Goal: Task Accomplishment & Management: Complete application form

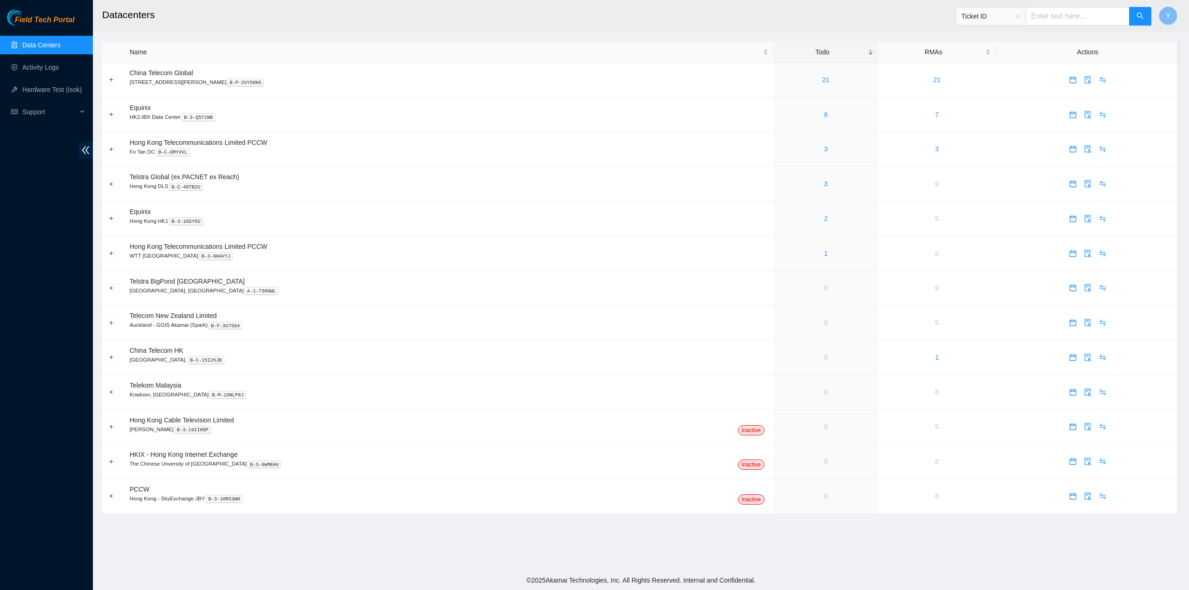
click at [45, 55] on ul "Data Centers Activity Logs Hardware Test (isok) Support" at bounding box center [46, 78] width 93 height 89
click at [49, 66] on link "Activity Logs" at bounding box center [40, 67] width 37 height 7
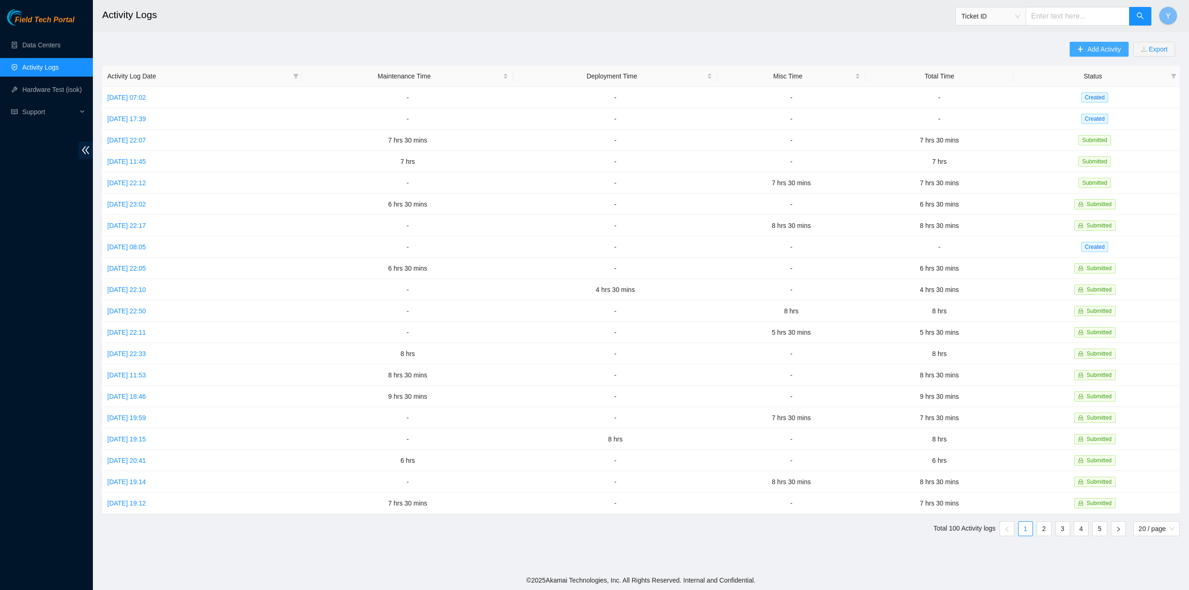
click at [1101, 47] on span "Add Activity" at bounding box center [1103, 49] width 33 height 10
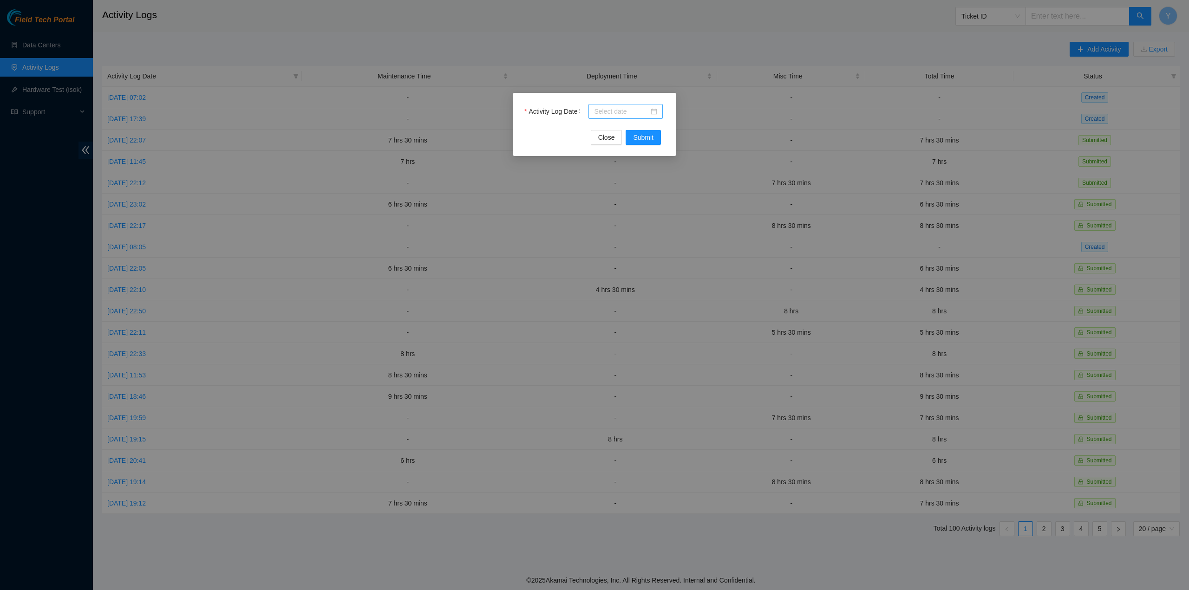
click at [649, 110] on div at bounding box center [625, 111] width 63 height 10
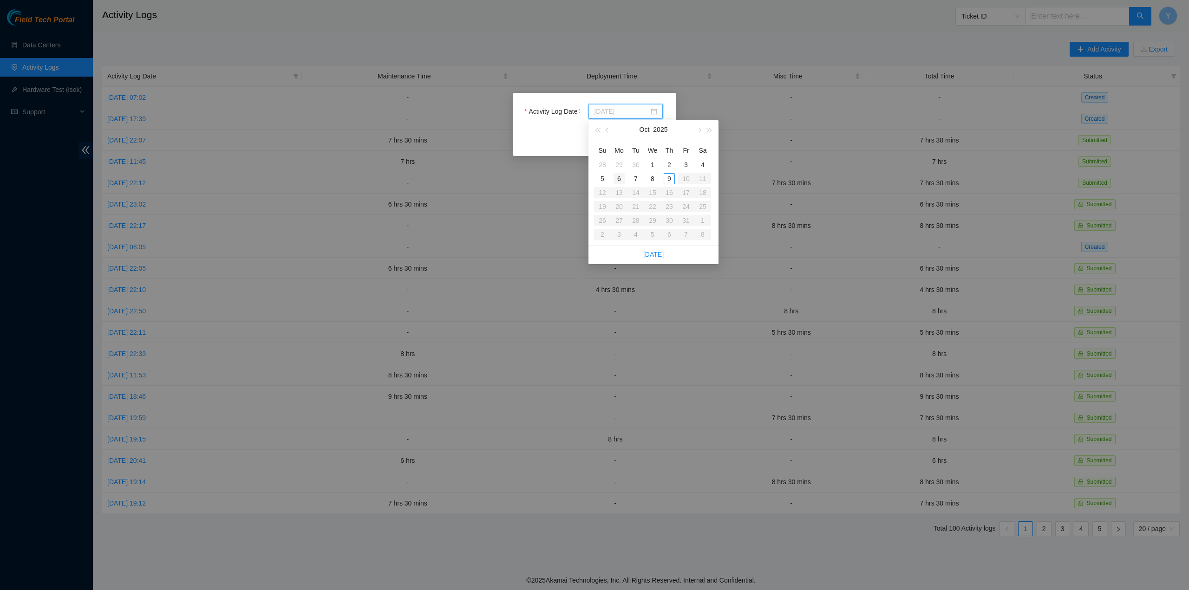
type input "[DATE]"
click at [621, 178] on div "6" at bounding box center [618, 178] width 11 height 11
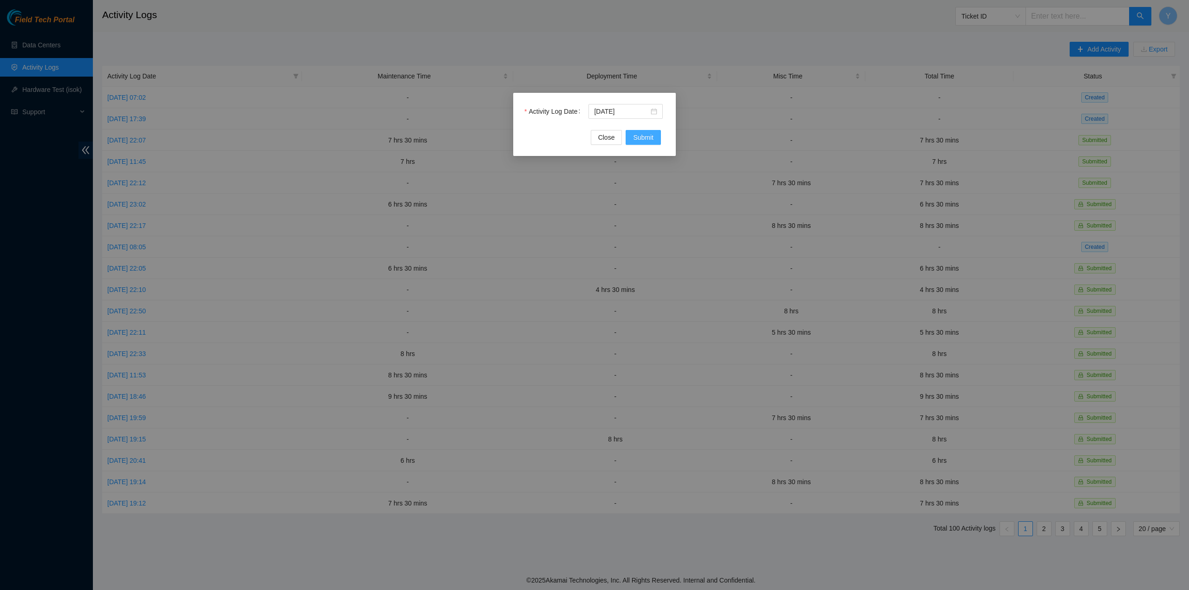
click at [642, 132] on button "Submit" at bounding box center [642, 137] width 35 height 15
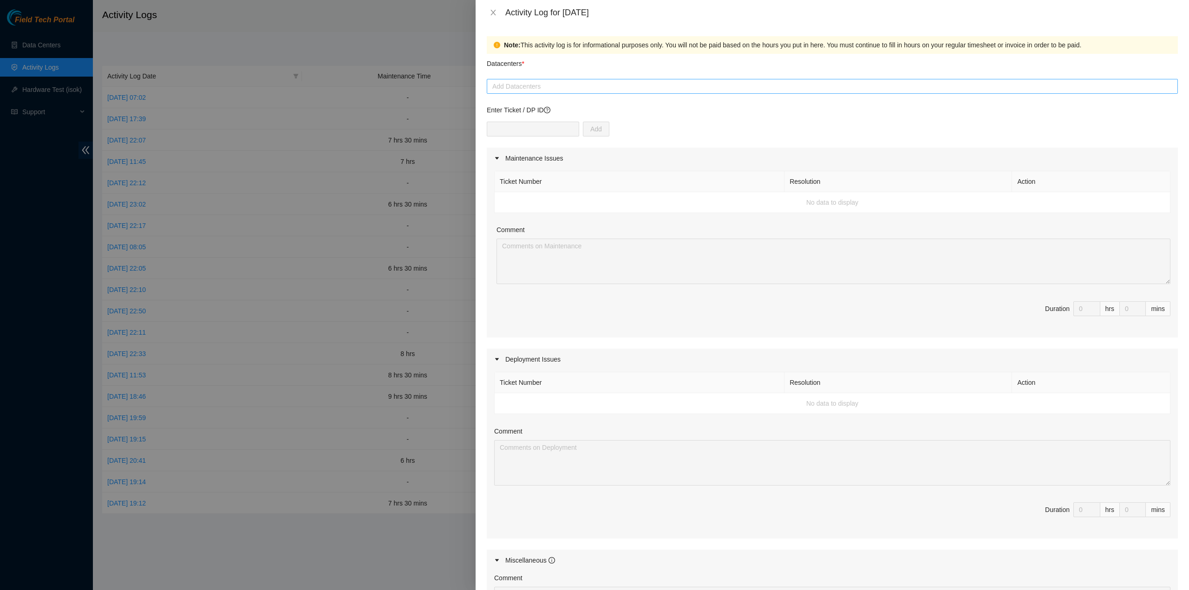
click at [601, 90] on div at bounding box center [832, 86] width 686 height 11
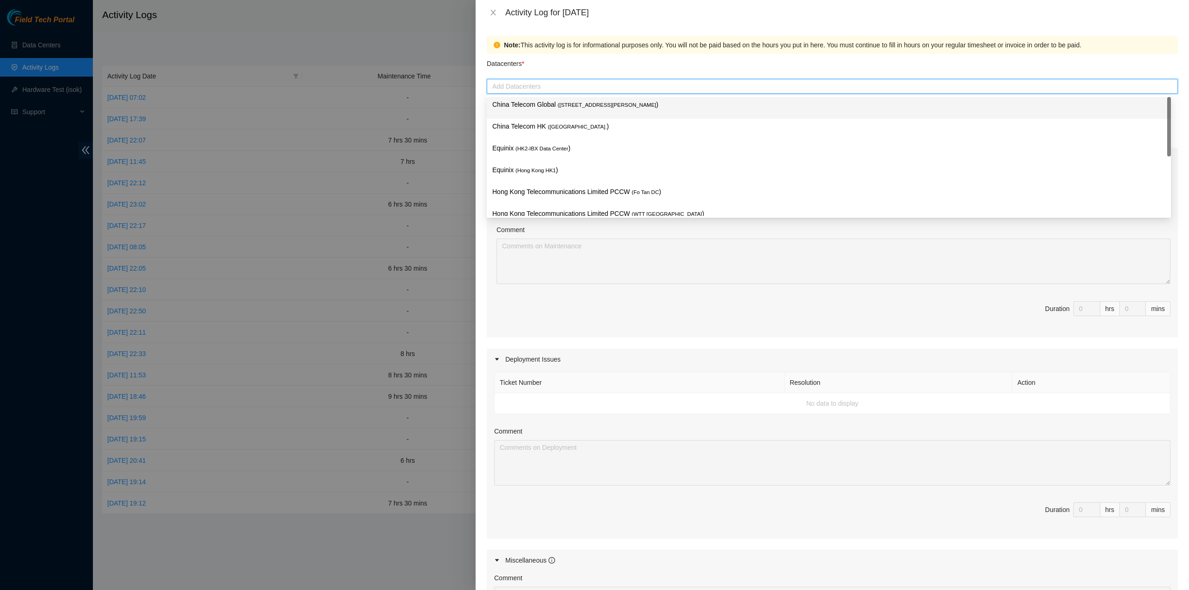
click at [577, 117] on div "China Telecom Global ( [STREET_ADDRESS][PERSON_NAME] )" at bounding box center [829, 108] width 684 height 22
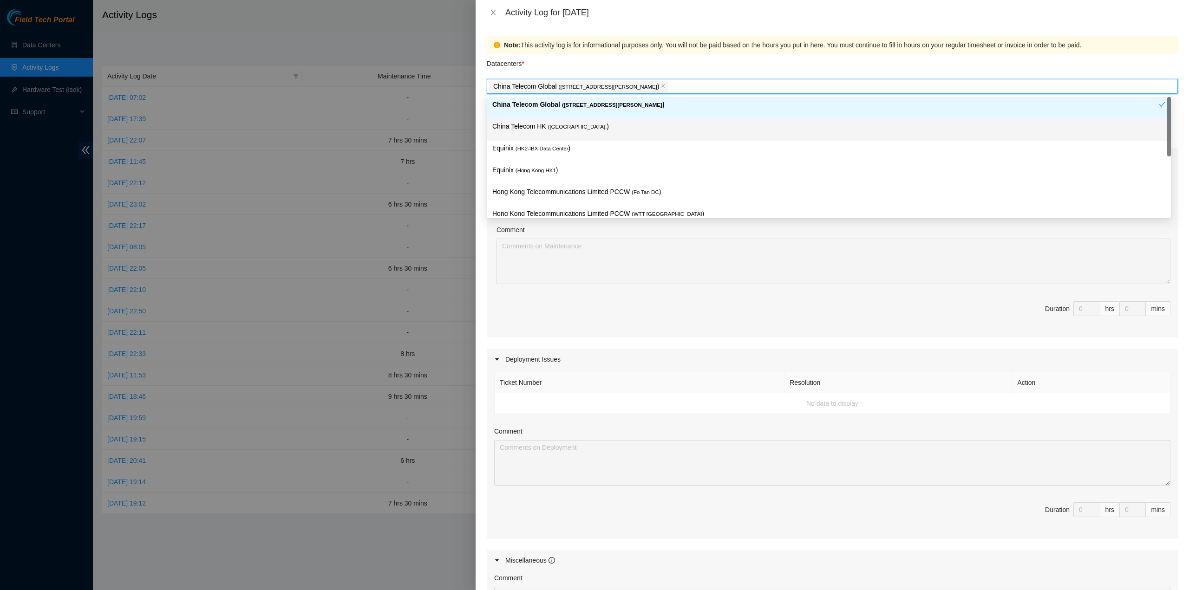
drag, startPoint x: 567, startPoint y: 133, endPoint x: 564, endPoint y: 139, distance: 6.2
click at [566, 137] on div "China Telecom HK ( [GEOGRAPHIC_DATA] )" at bounding box center [828, 129] width 673 height 17
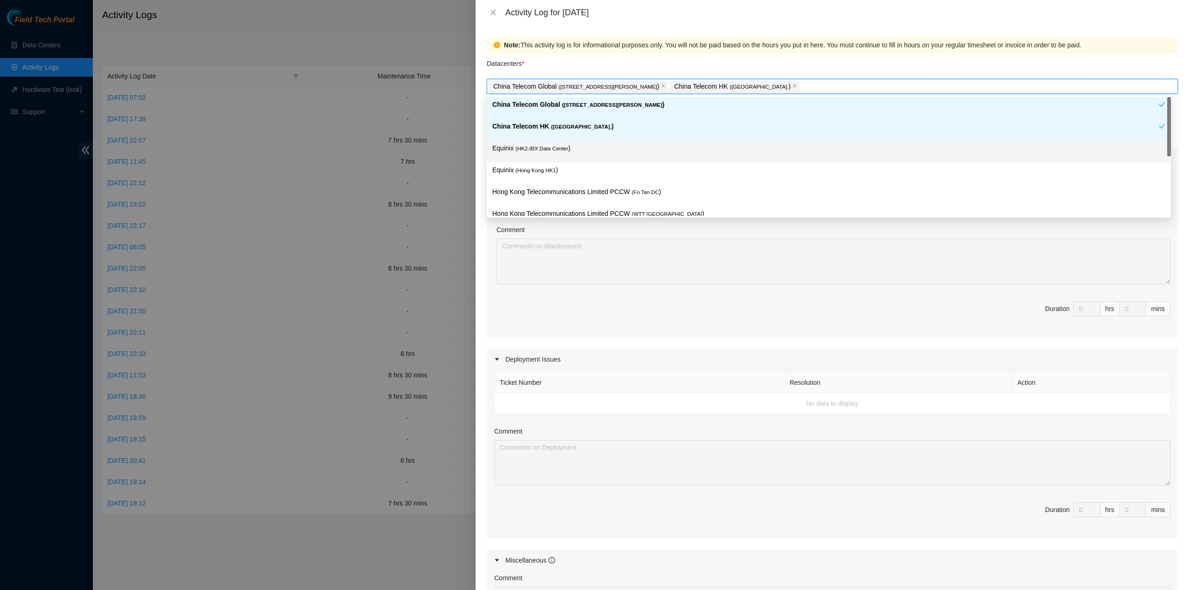
drag, startPoint x: 555, startPoint y: 151, endPoint x: 554, endPoint y: 161, distance: 10.2
click at [555, 151] on span "( HK2-IBX Data Center" at bounding box center [541, 149] width 53 height 6
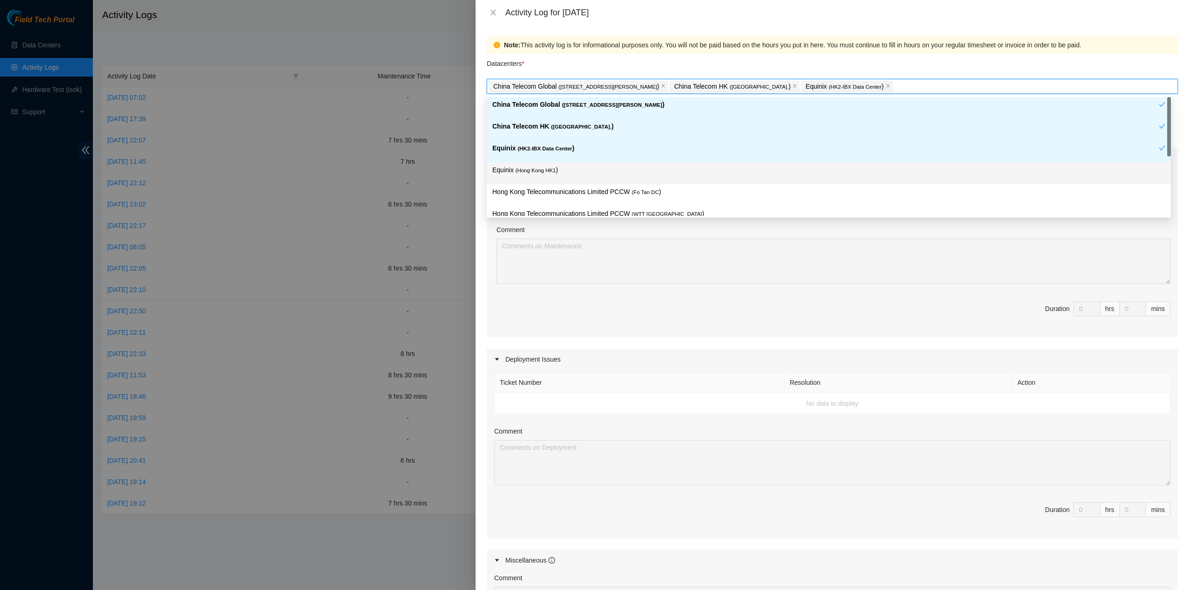
drag, startPoint x: 551, startPoint y: 176, endPoint x: 558, endPoint y: 193, distance: 18.4
click at [551, 176] on div "Equinix ( [GEOGRAPHIC_DATA] HK1 )" at bounding box center [828, 173] width 673 height 17
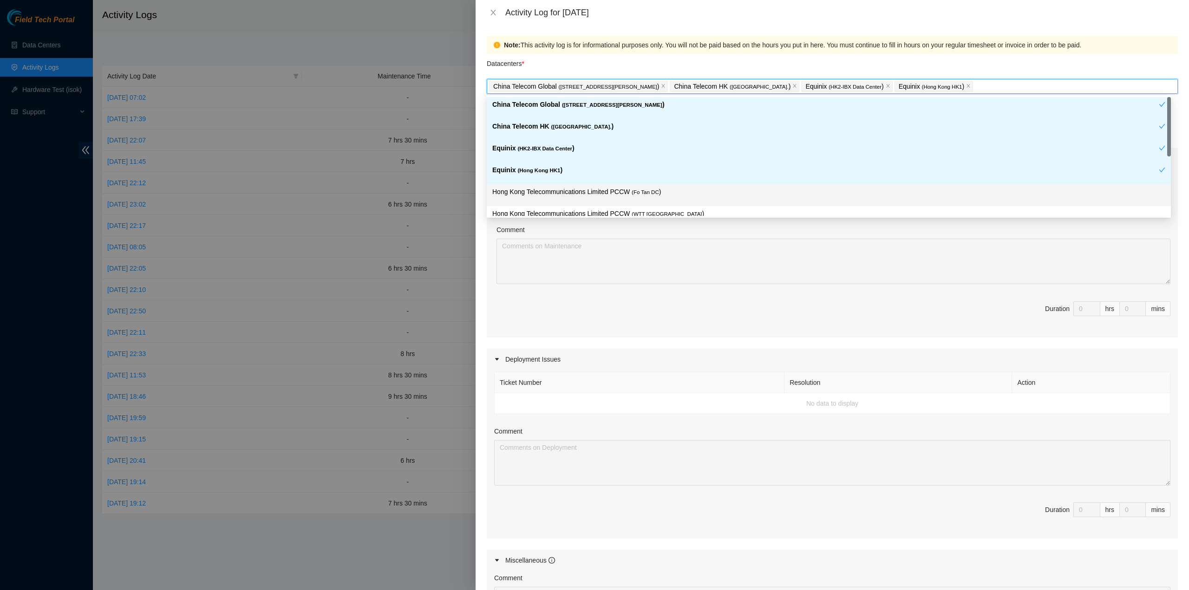
click at [563, 197] on div "Hong Kong Telecommunications Limited PCCW ( Fo Tan DC )" at bounding box center [828, 195] width 673 height 17
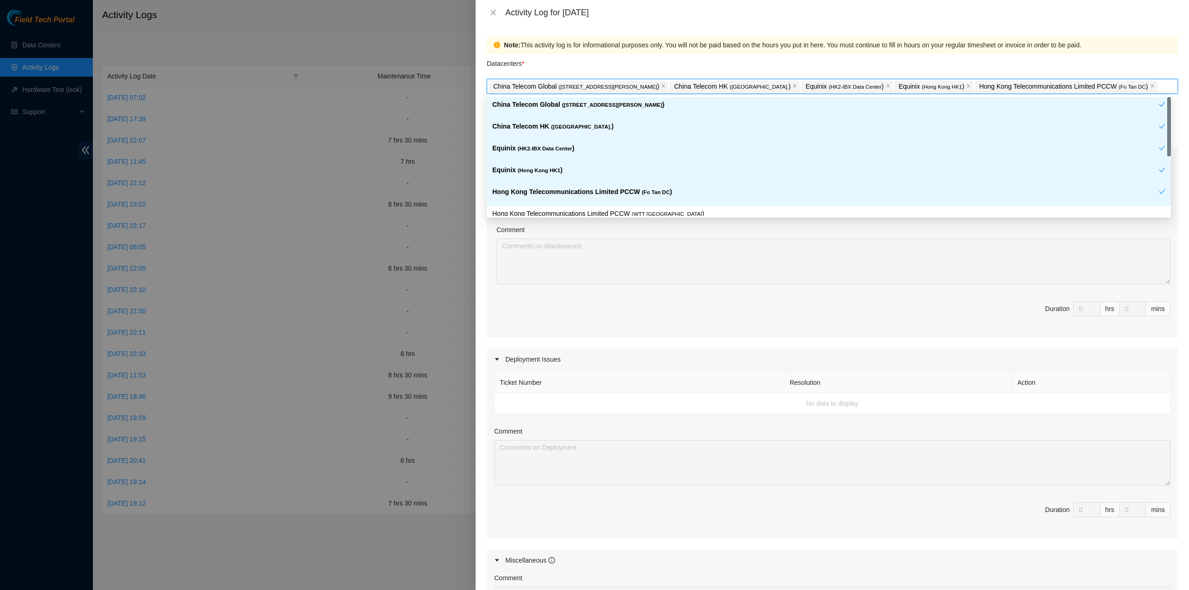
scroll to position [46, 0]
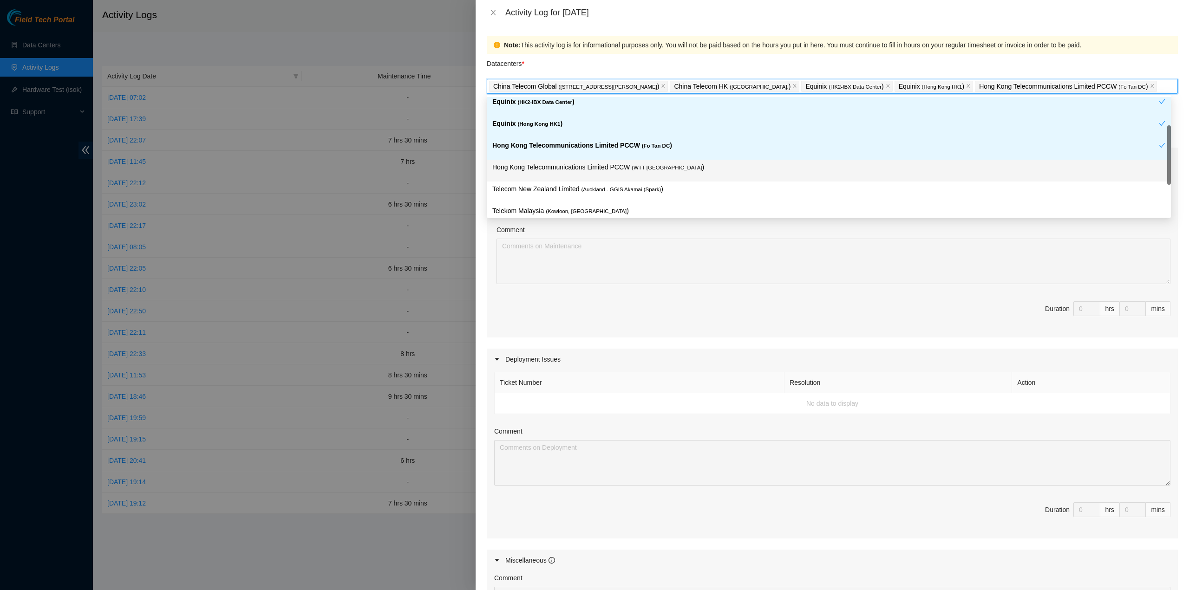
click at [619, 169] on p "Hong Kong Telecommunications Limited PCCW ( WTT [GEOGRAPHIC_DATA] )" at bounding box center [828, 167] width 673 height 11
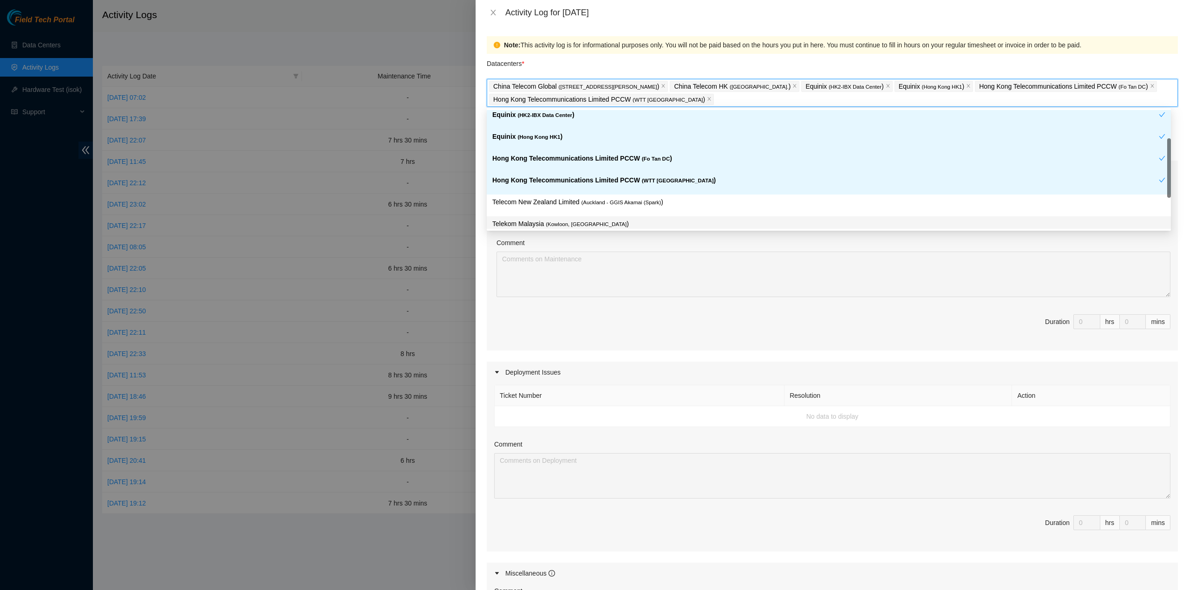
click at [599, 220] on p "Telekom Malaysia ( [GEOGRAPHIC_DATA], [GEOGRAPHIC_DATA] )" at bounding box center [828, 224] width 673 height 11
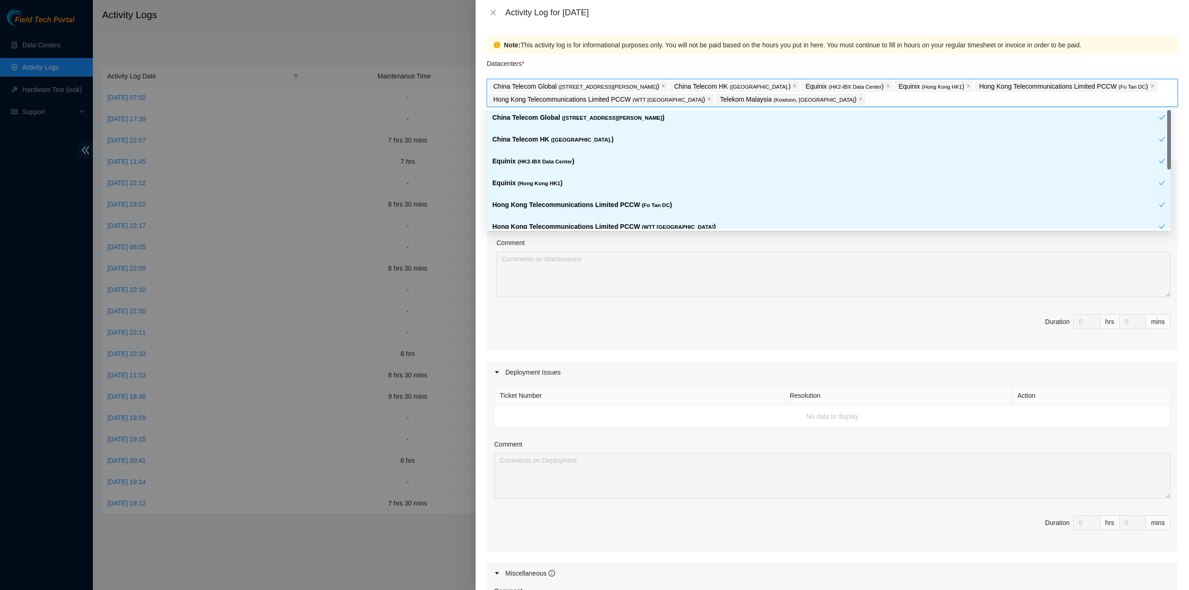
scroll to position [98, 0]
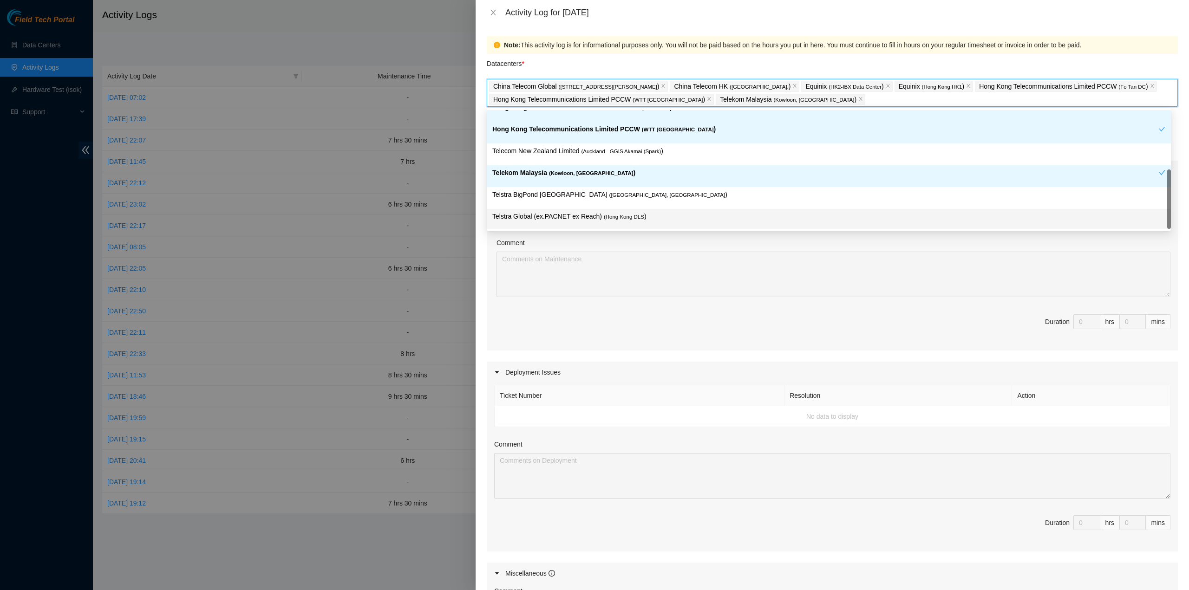
drag, startPoint x: 629, startPoint y: 215, endPoint x: 664, endPoint y: 246, distance: 46.4
click at [630, 215] on span "( Hong Kong DLS" at bounding box center [624, 217] width 40 height 6
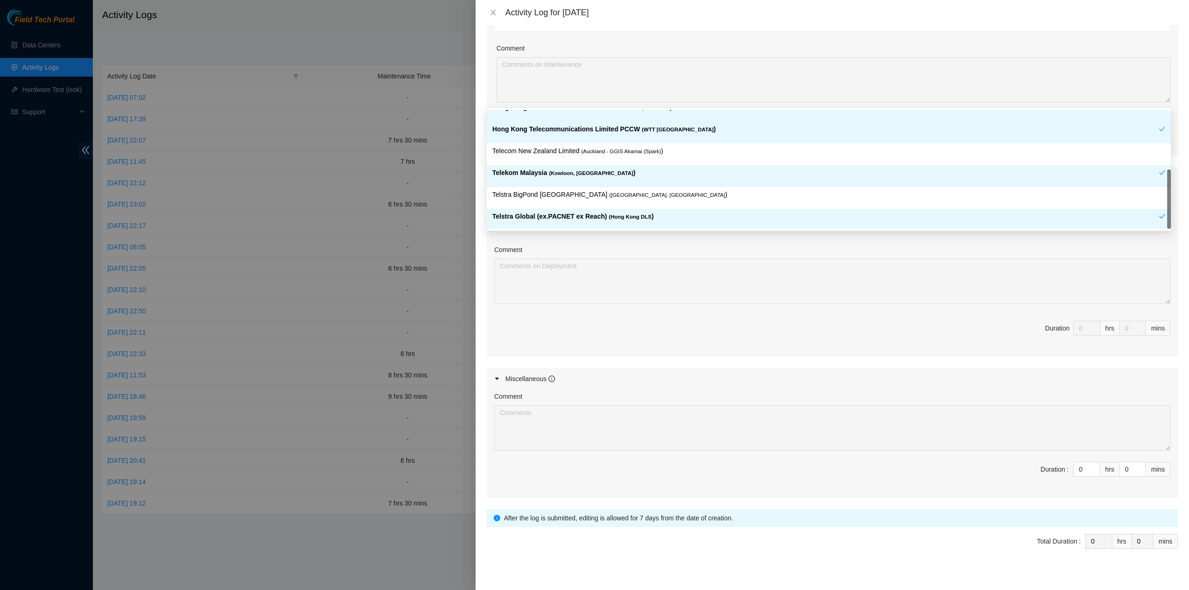
scroll to position [201, 0]
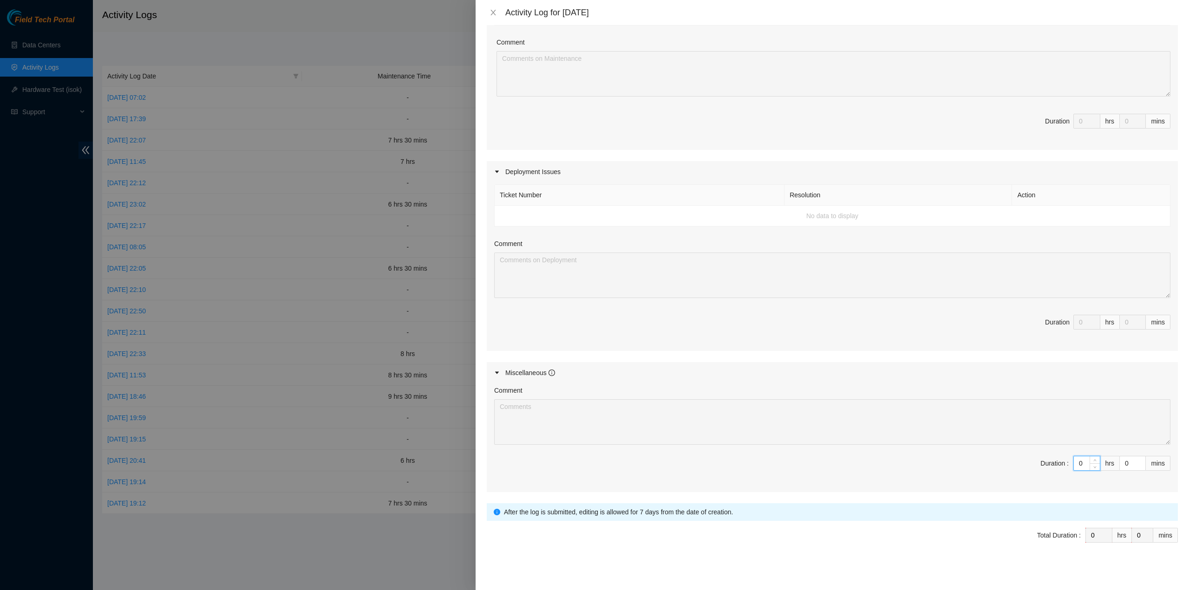
drag, startPoint x: 1073, startPoint y: 460, endPoint x: 1066, endPoint y: 458, distance: 6.9
click at [1073, 458] on input "0" at bounding box center [1086, 463] width 26 height 14
type input "8"
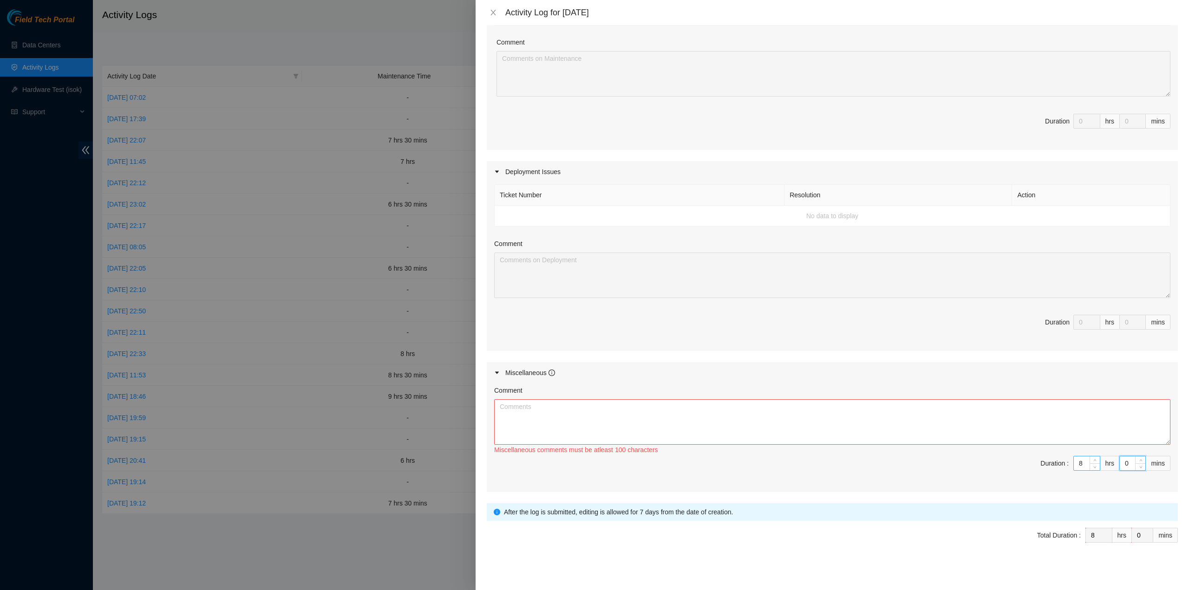
type input "3"
type input "30"
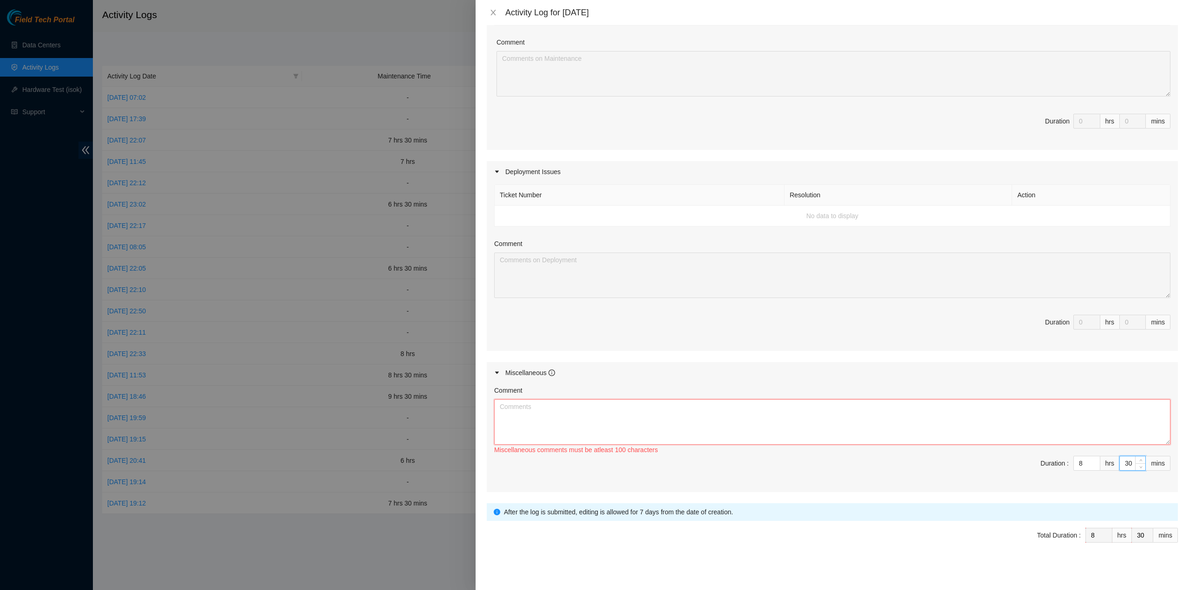
drag, startPoint x: 789, startPoint y: 406, endPoint x: 790, endPoint y: 413, distance: 7.0
click at [789, 406] on textarea "Comment" at bounding box center [832, 422] width 676 height 46
paste textarea "Comment Comment Comment ……………………………………………………. Arranging and coordinating statio…"
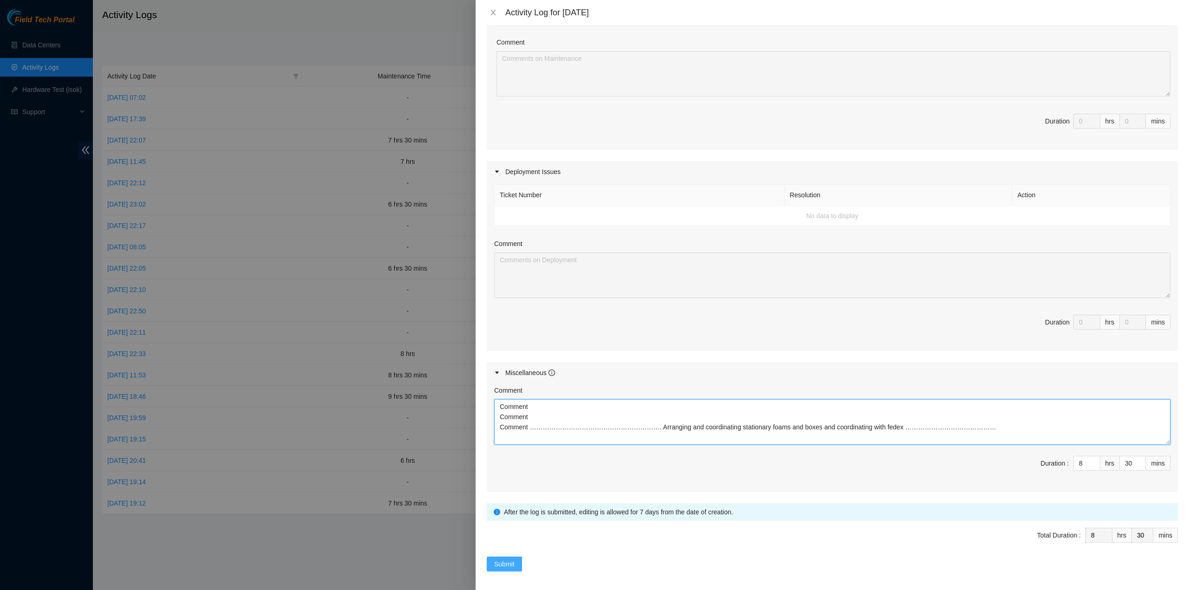
type textarea "Comment Comment Comment ……………………………………………………. Arranging and coordinating statio…"
click at [516, 557] on button "Submit" at bounding box center [504, 564] width 35 height 15
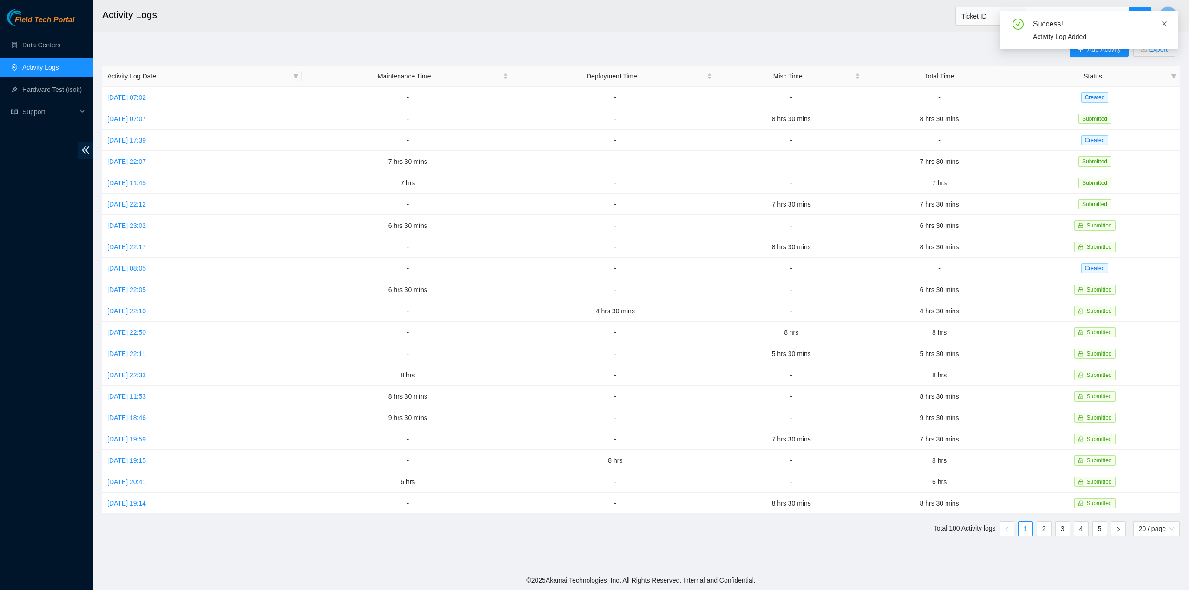
click at [1164, 24] on icon "close" at bounding box center [1164, 23] width 5 height 5
click at [1167, 15] on span "Y" at bounding box center [1167, 16] width 5 height 12
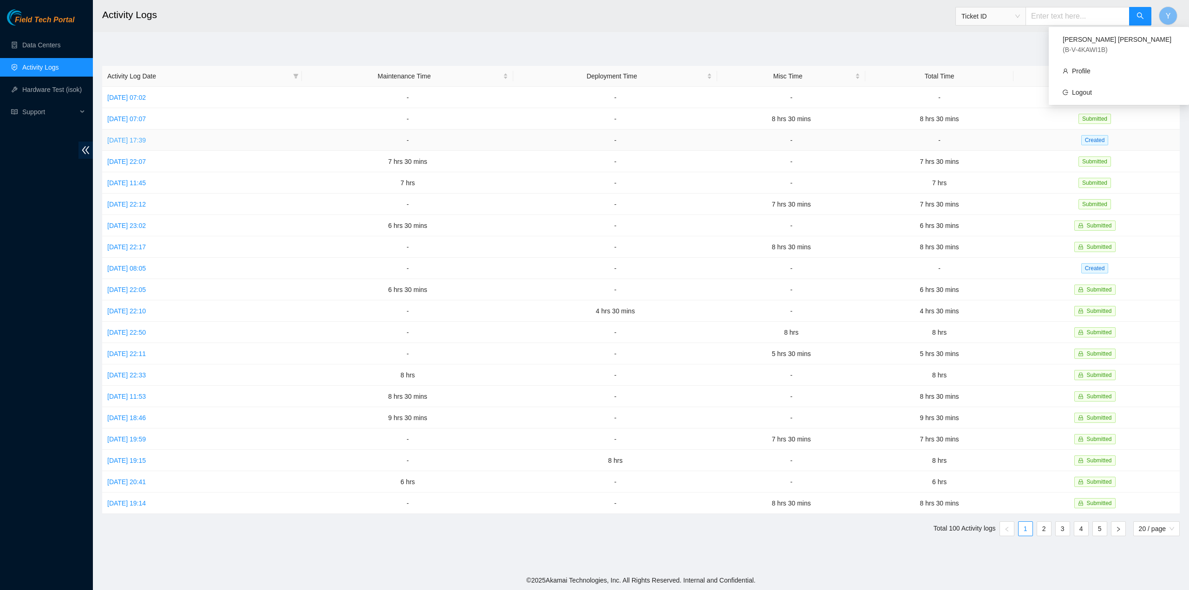
click at [146, 142] on link "[DATE] 17:39" at bounding box center [126, 140] width 39 height 7
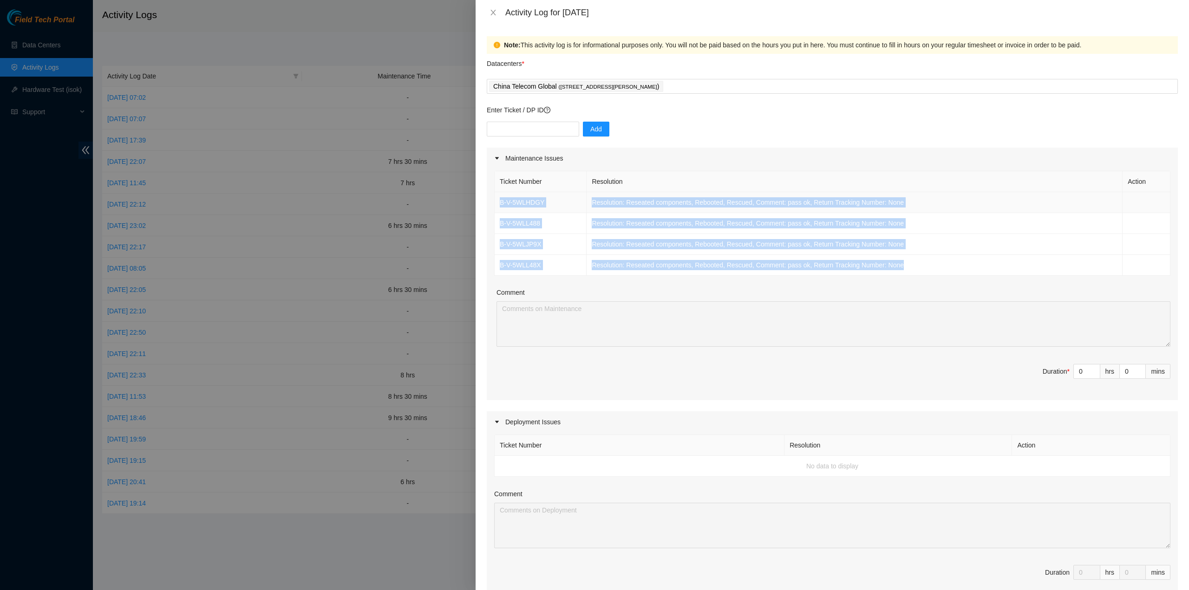
drag, startPoint x: 912, startPoint y: 266, endPoint x: 495, endPoint y: 202, distance: 421.8
click at [495, 202] on tbody "B-V-5WLHDGY Resolution: Reseated components, Rebooted, Rescued, Comment: pass o…" at bounding box center [832, 234] width 676 height 84
copy tbody "B-V-5WLHDGY Resolution: Reseated components, Rebooted, Rescued, Comment: pass o…"
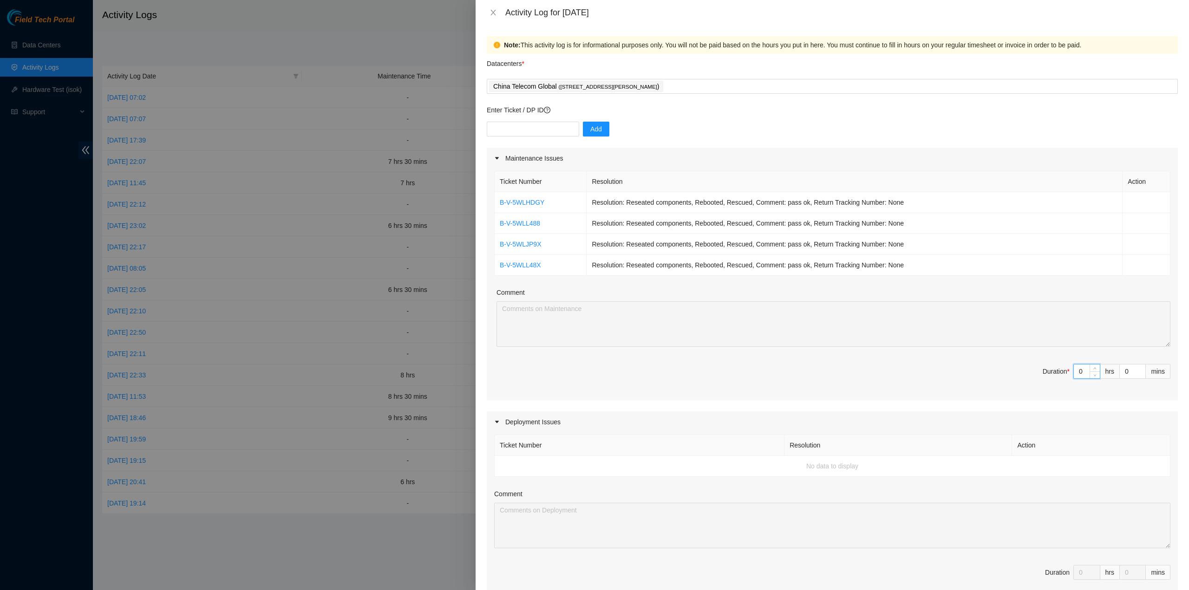
drag, startPoint x: 1080, startPoint y: 369, endPoint x: 1041, endPoint y: 365, distance: 39.7
click at [1041, 365] on span "Duration * 0 hrs 0 mins" at bounding box center [832, 377] width 676 height 26
type input "7"
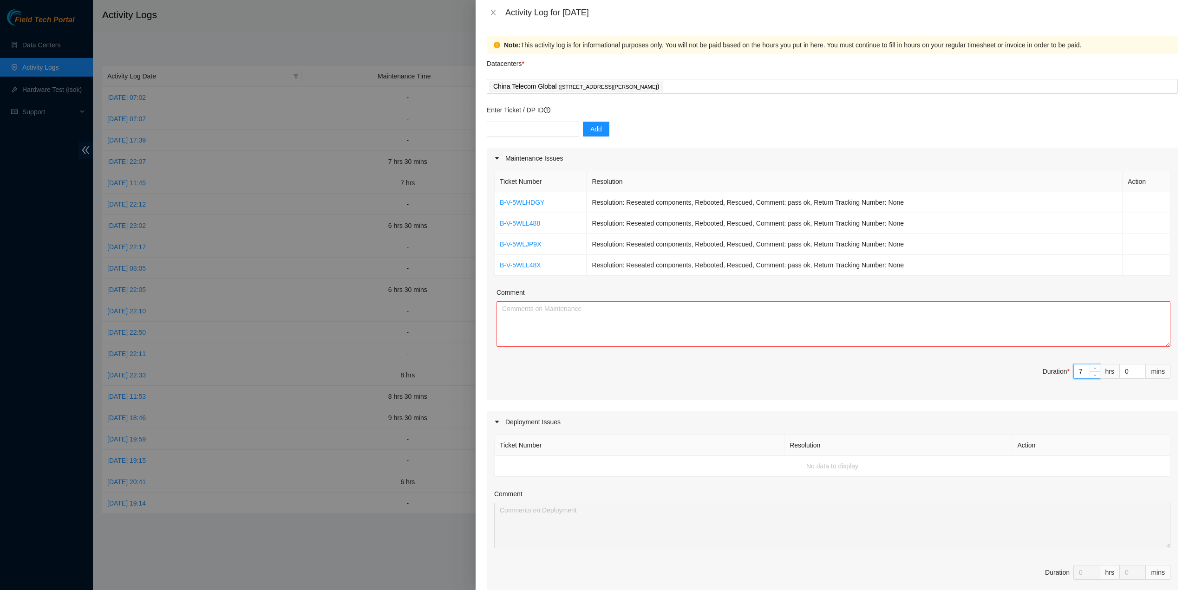
type input "7"
type input "3"
type input "30"
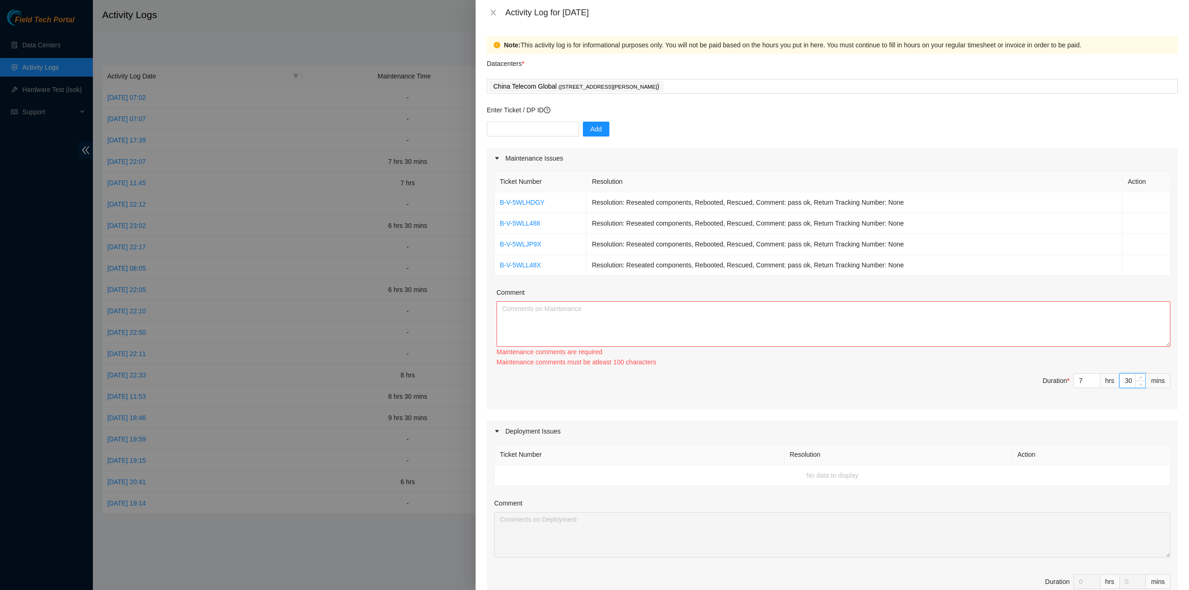
type input "30"
click at [686, 314] on textarea "Comment" at bounding box center [833, 324] width 674 height 46
paste textarea "B-V-5WLHDGY Resolution: Reseated components, Rebooted, Rescued, Comment: pass o…"
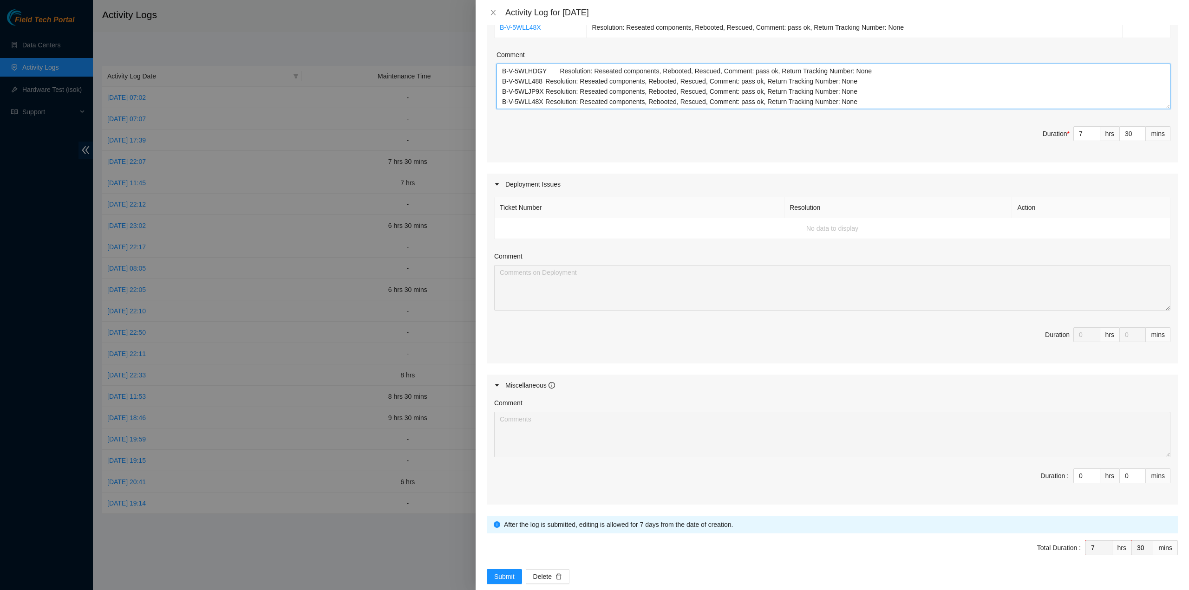
scroll to position [250, 0]
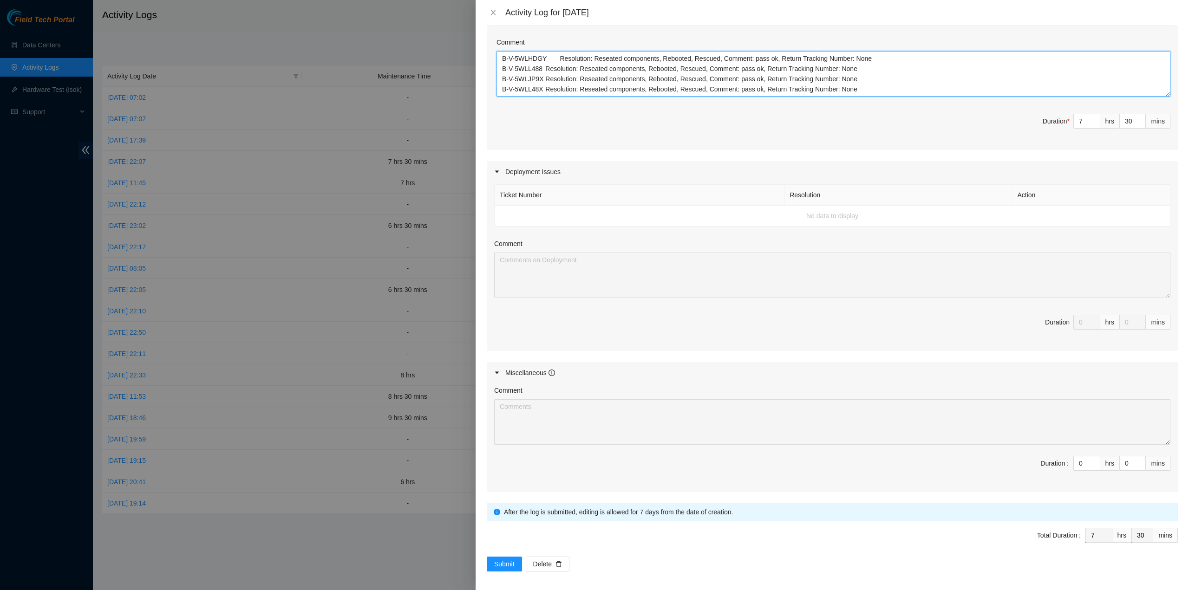
type textarea "B-V-5WLHDGY Resolution: Reseated components, Rebooted, Rescued, Comment: pass o…"
click at [499, 553] on form "Datacenters * China Telecom Global ( [STREET_ADDRESS][PERSON_NAME] ) Enter Tick…" at bounding box center [832, 188] width 691 height 768
click at [502, 559] on span "Submit" at bounding box center [504, 564] width 20 height 10
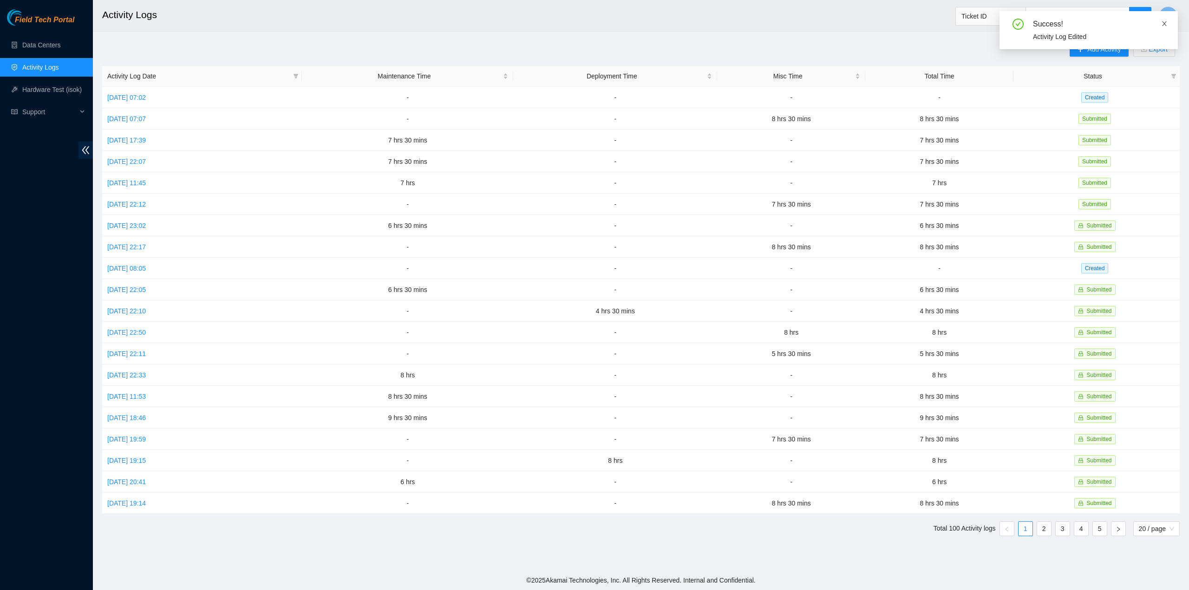
click at [1165, 28] on link at bounding box center [1164, 24] width 7 height 10
click at [1167, 17] on span "Y" at bounding box center [1167, 16] width 5 height 12
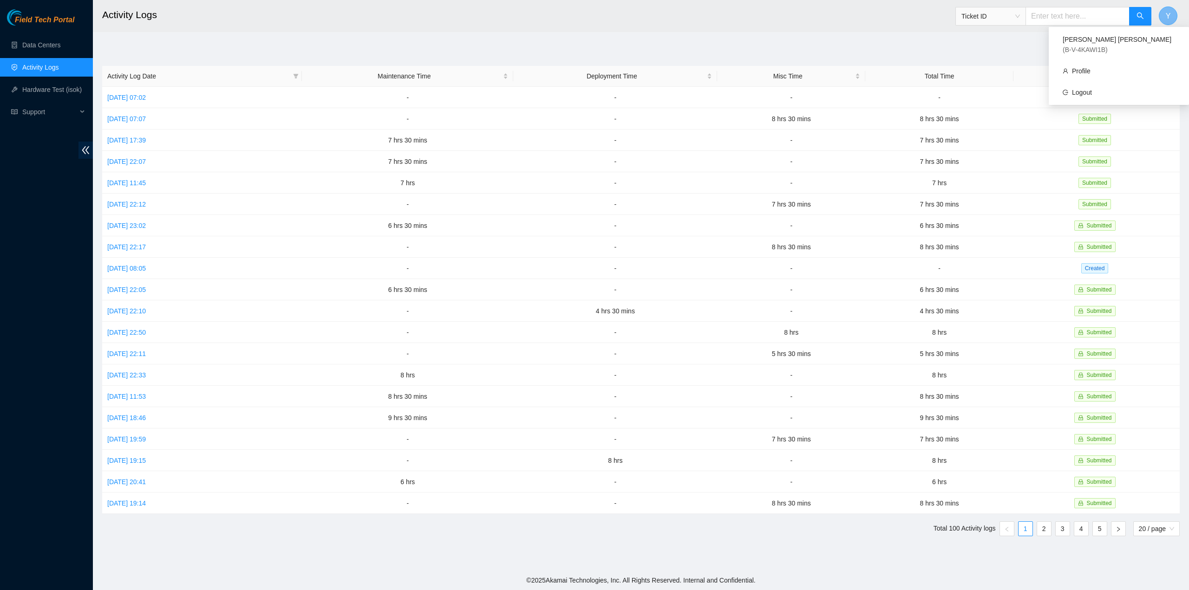
click at [1167, 17] on span "Y" at bounding box center [1167, 16] width 5 height 12
click at [1167, 16] on span "Y" at bounding box center [1167, 16] width 5 height 12
click at [1092, 89] on link "Logout" at bounding box center [1082, 92] width 20 height 7
